Goal: Transaction & Acquisition: Purchase product/service

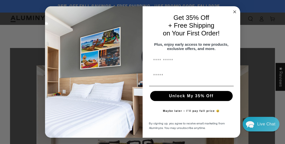
click at [236, 9] on circle "Close dialog" at bounding box center [235, 12] width 6 height 6
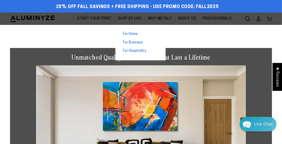
click at [123, 17] on span "Shop By Use" at bounding box center [130, 19] width 24 height 6
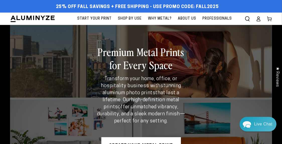
scroll to position [75, 0]
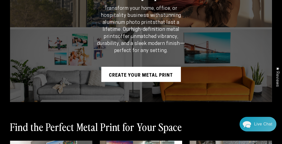
click at [210, 51] on div "Premium Metal Prints for Every Space Transform your home, office, or hospitalit…" at bounding box center [140, 28] width 261 height 147
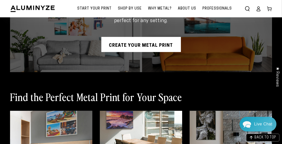
scroll to position [100, 0]
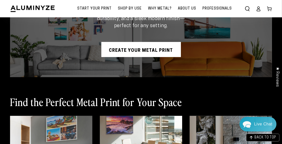
click at [140, 46] on link "CREATE YOUR METAL PRINT" at bounding box center [140, 49] width 79 height 15
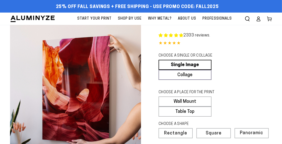
select select "**********"
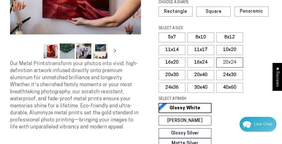
scroll to position [125, 0]
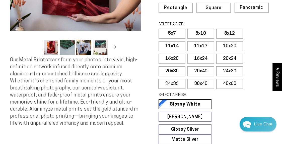
click at [171, 81] on label "24x36" at bounding box center [171, 84] width 27 height 10
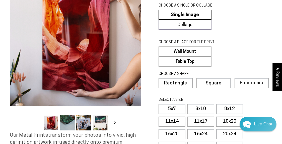
scroll to position [25, 0]
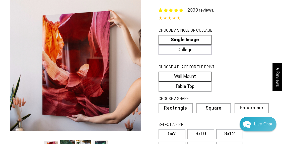
click at [189, 74] on label "Wall Mount" at bounding box center [184, 76] width 53 height 10
click at [191, 74] on label "Wall Mount" at bounding box center [184, 76] width 53 height 10
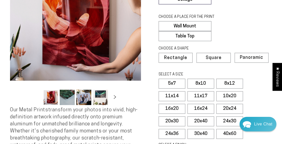
scroll to position [100, 0]
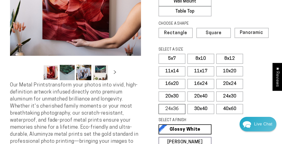
click at [171, 106] on label "24x36" at bounding box center [171, 109] width 27 height 10
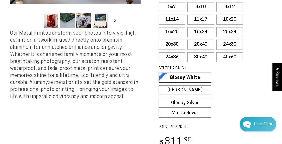
scroll to position [150, 0]
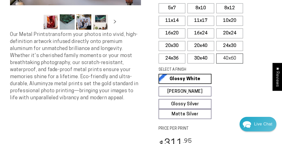
click at [226, 59] on label "40x60" at bounding box center [229, 58] width 27 height 10
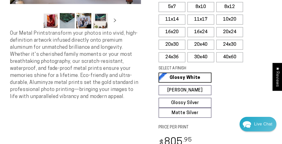
scroll to position [150, 0]
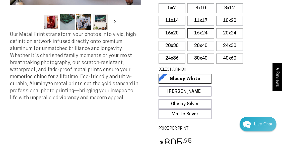
click at [198, 30] on label "16x24" at bounding box center [200, 33] width 27 height 10
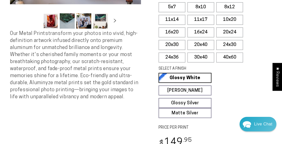
scroll to position [150, 0]
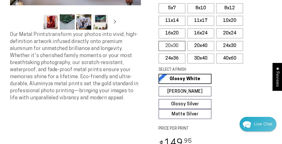
click at [173, 43] on label "20x30" at bounding box center [171, 46] width 27 height 10
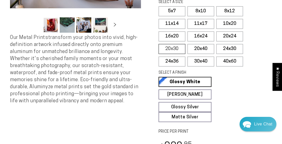
scroll to position [125, 0]
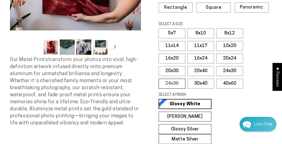
click at [179, 81] on label "24x36" at bounding box center [171, 83] width 27 height 10
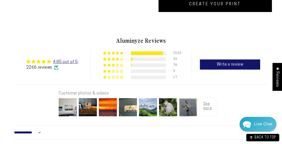
scroll to position [301, 0]
